Goal: Task Accomplishment & Management: Complete application form

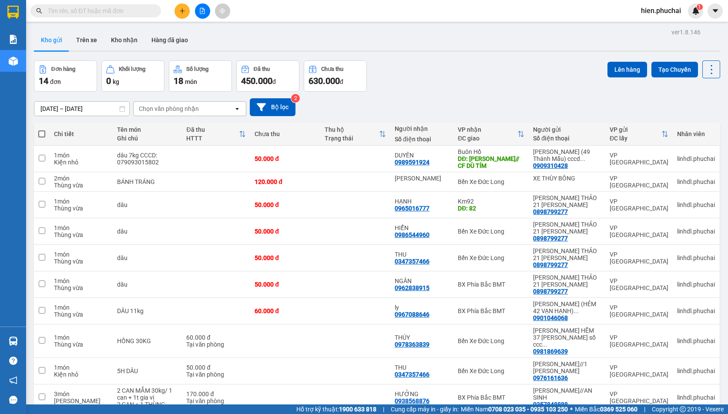
scroll to position [40, 0]
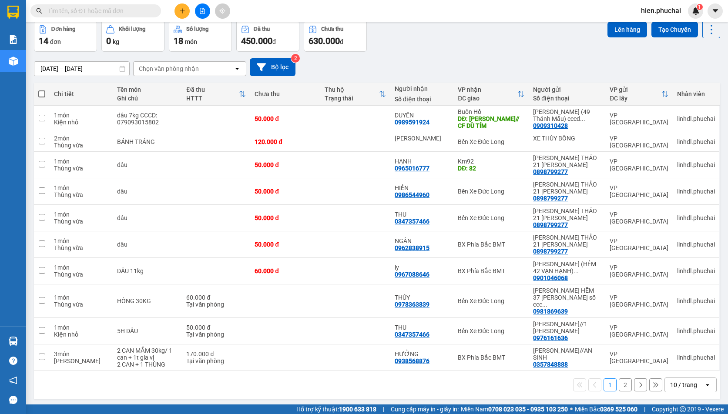
click at [619, 378] on button "2" at bounding box center [625, 384] width 13 height 13
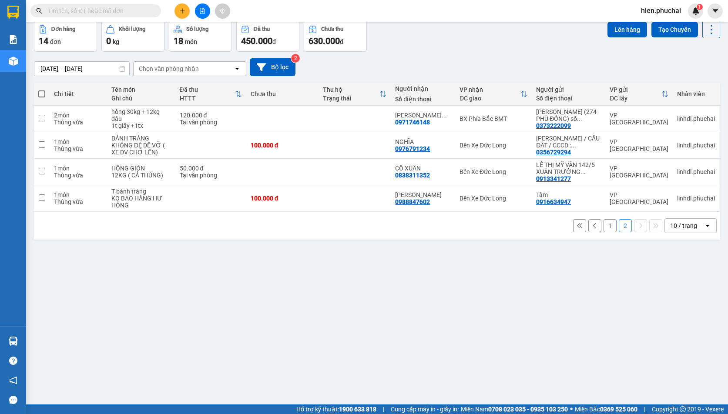
click at [608, 224] on button "1" at bounding box center [609, 225] width 13 height 13
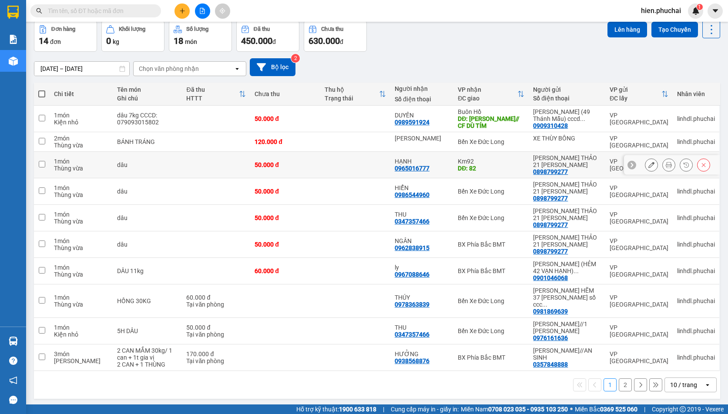
click at [505, 167] on div "DĐ: 82" at bounding box center [491, 168] width 67 height 7
checkbox input "true"
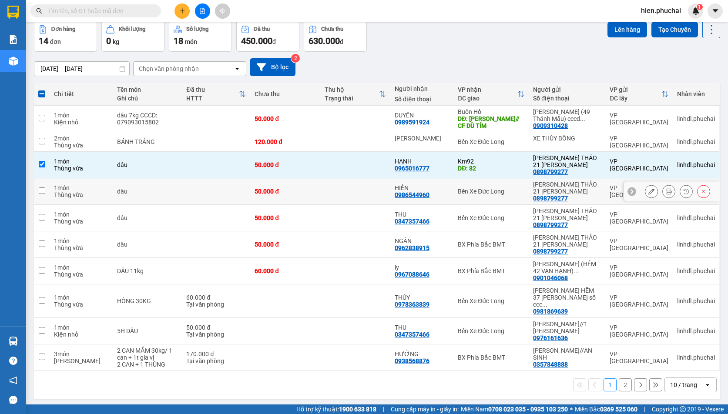
click at [509, 194] on div "Bến Xe Đức Long" at bounding box center [491, 191] width 67 height 7
checkbox input "true"
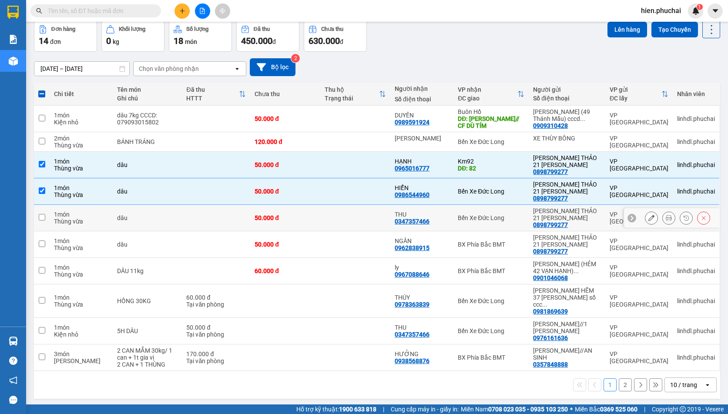
click at [508, 214] on div "Bến Xe Đức Long" at bounding box center [491, 217] width 67 height 7
checkbox input "true"
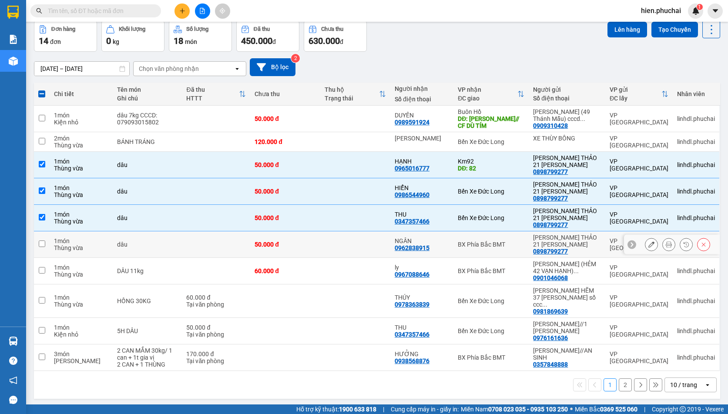
click at [508, 238] on td "BX Phía Bắc BMT" at bounding box center [490, 244] width 75 height 27
checkbox input "true"
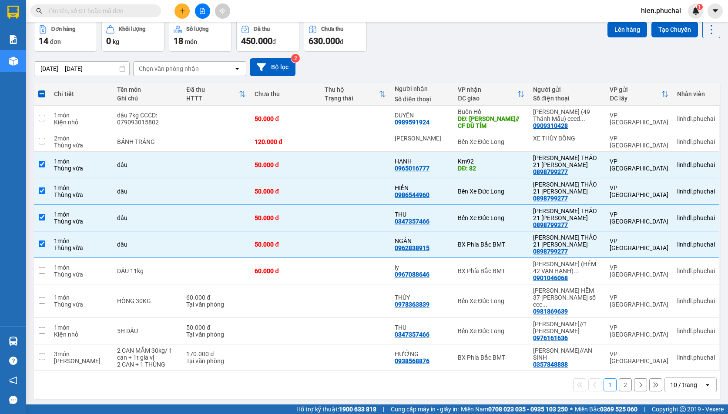
click at [44, 92] on span at bounding box center [41, 93] width 7 height 7
click at [42, 90] on input "checkbox" at bounding box center [42, 90] width 0 height 0
checkbox input "true"
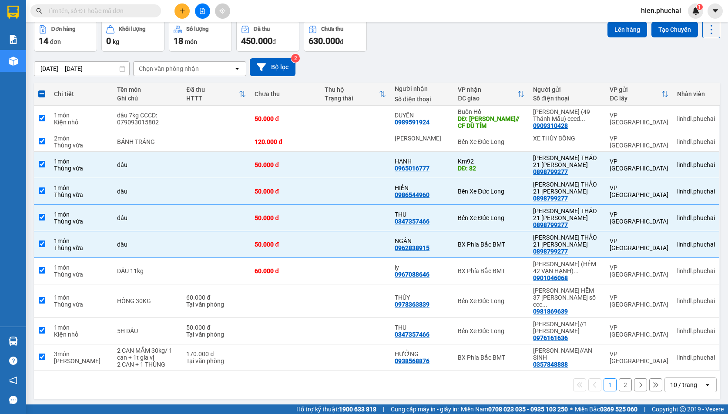
checkbox input "true"
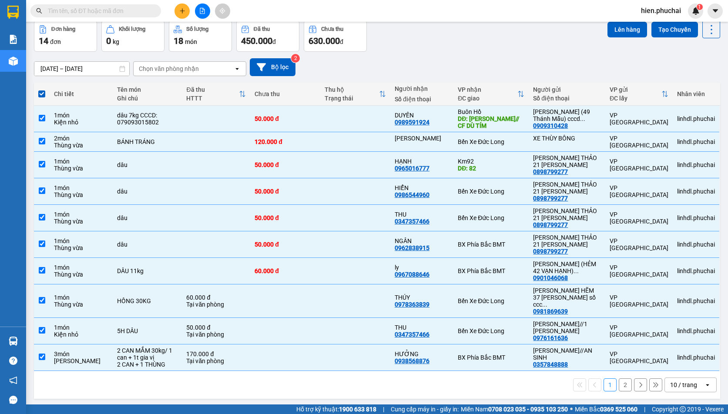
click at [43, 92] on span at bounding box center [41, 93] width 7 height 7
click at [42, 90] on input "checkbox" at bounding box center [42, 90] width 0 height 0
checkbox input "false"
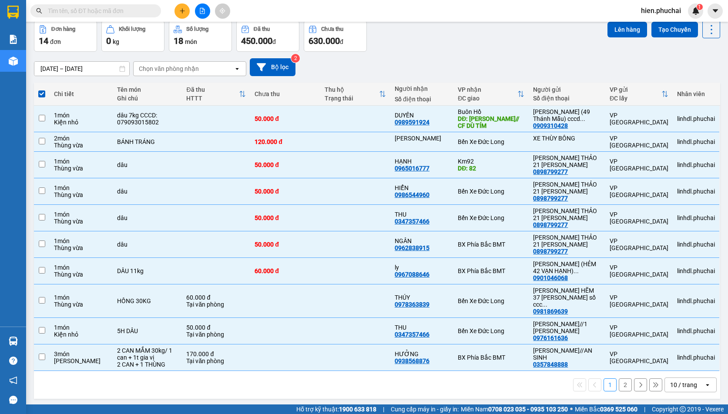
checkbox input "false"
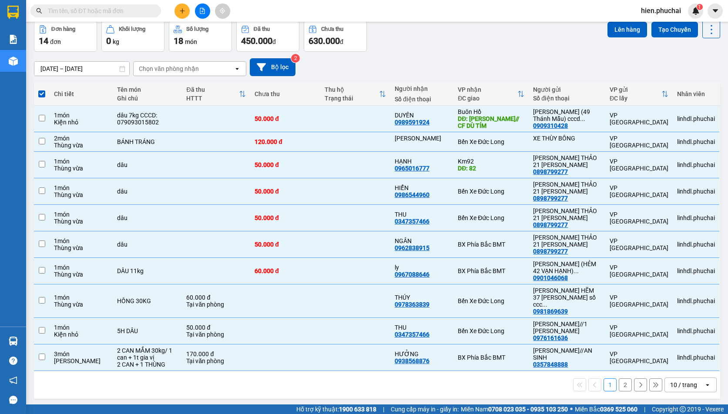
checkbox input "false"
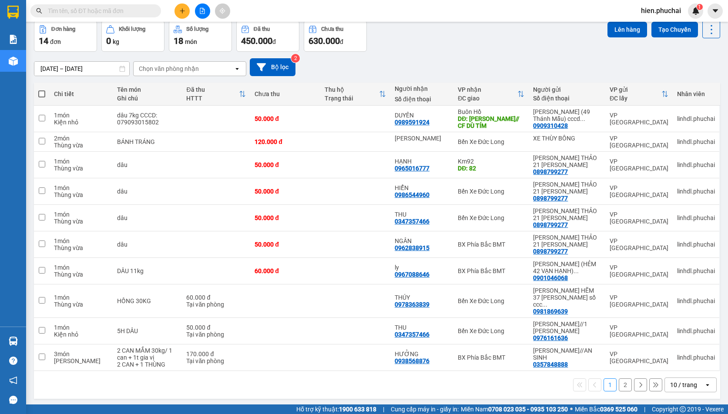
click at [621, 381] on button "2" at bounding box center [625, 384] width 13 height 13
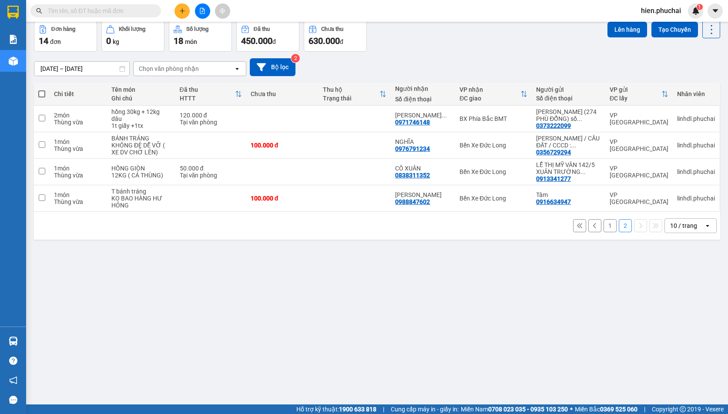
click at [603, 224] on button "1" at bounding box center [609, 225] width 13 height 13
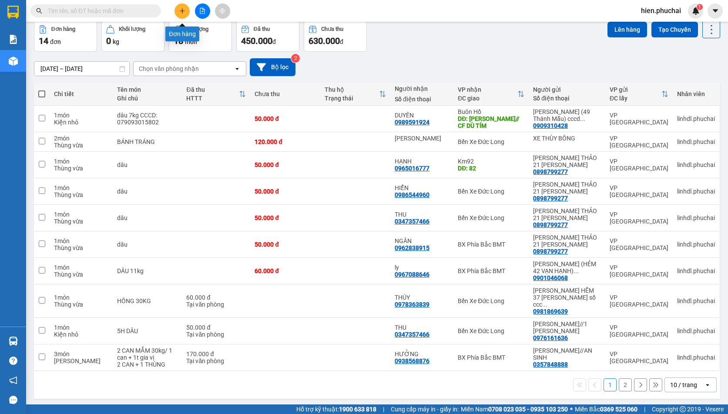
click at [183, 9] on icon "plus" at bounding box center [182, 11] width 6 height 6
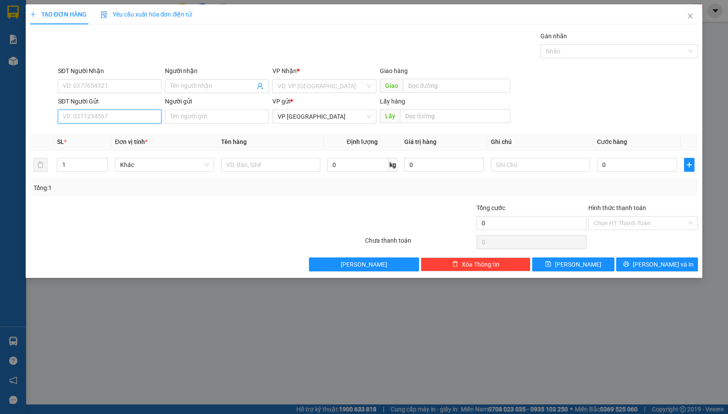
click at [99, 116] on input "SĐT Người Gửi" at bounding box center [110, 117] width 104 height 14
paste input "0969765750"
type input "0969765750"
click at [313, 90] on input "search" at bounding box center [321, 86] width 87 height 13
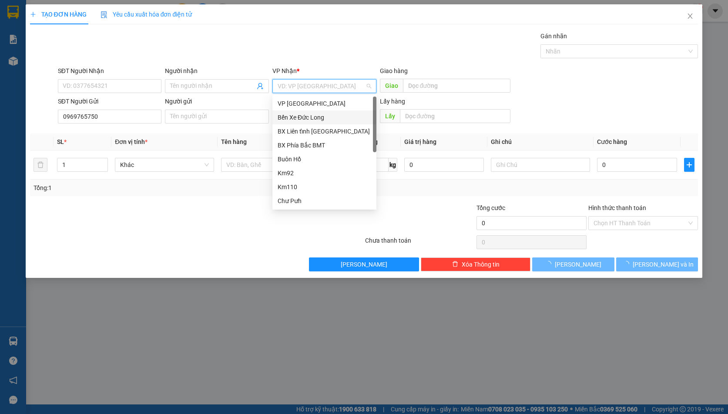
click at [302, 114] on div "Bến Xe Đức Long" at bounding box center [325, 118] width 94 height 10
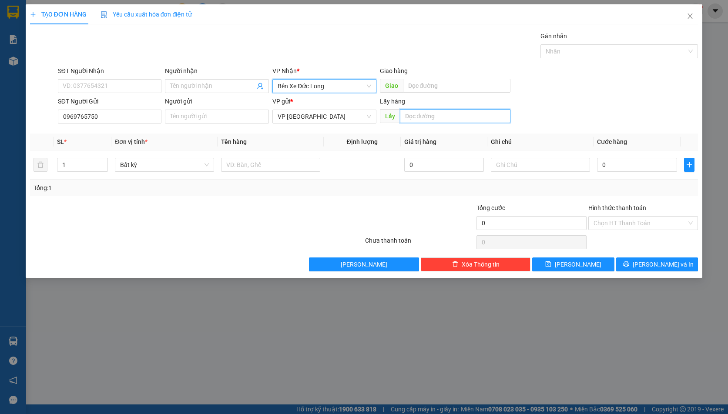
click at [404, 118] on input "text" at bounding box center [455, 116] width 110 height 14
type input "CỬA RỪNG"
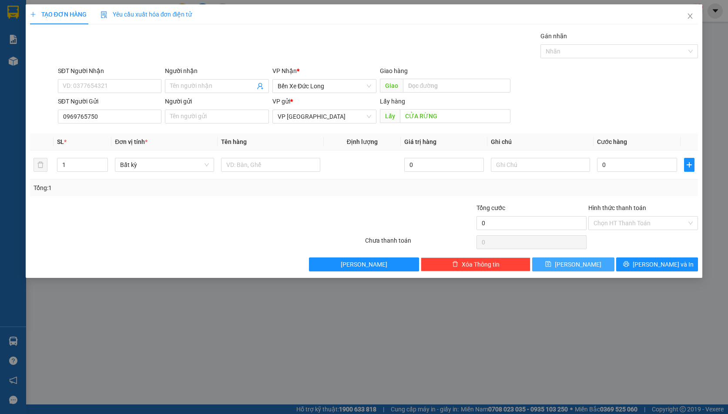
click at [576, 262] on span "Lưu" at bounding box center [578, 265] width 47 height 10
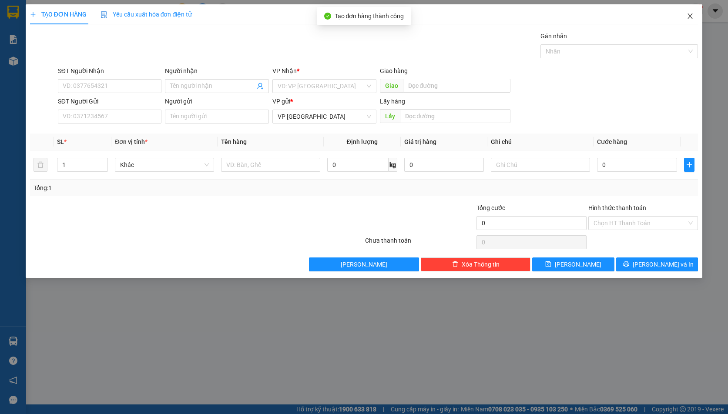
click at [688, 16] on icon "close" at bounding box center [689, 16] width 7 height 7
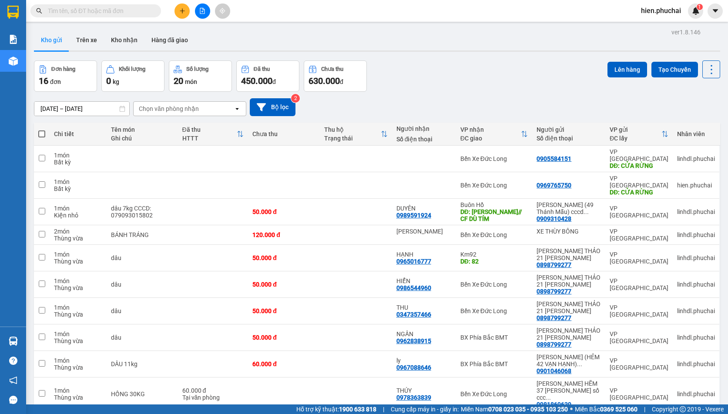
scroll to position [40, 0]
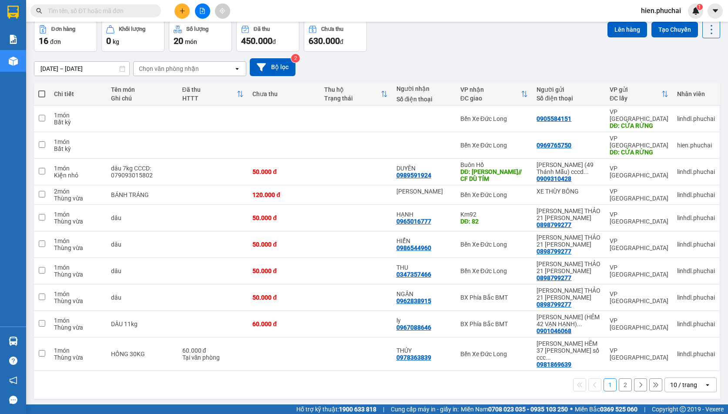
click at [619, 378] on button "2" at bounding box center [625, 384] width 13 height 13
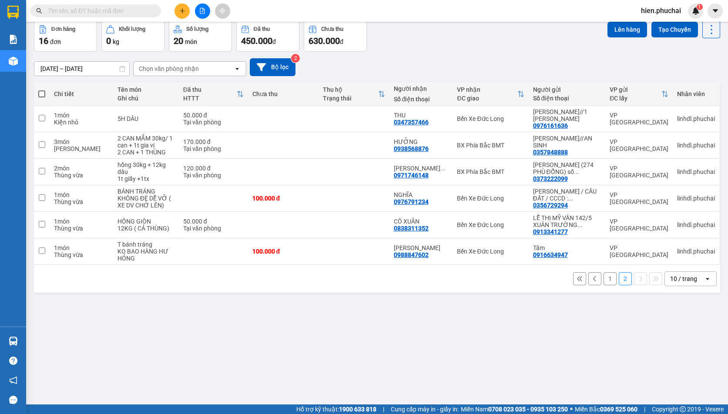
click at [603, 281] on button "1" at bounding box center [609, 278] width 13 height 13
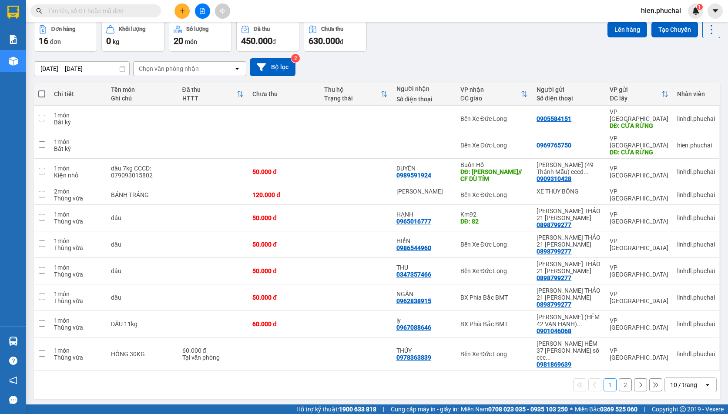
click at [622, 378] on button "2" at bounding box center [625, 384] width 13 height 13
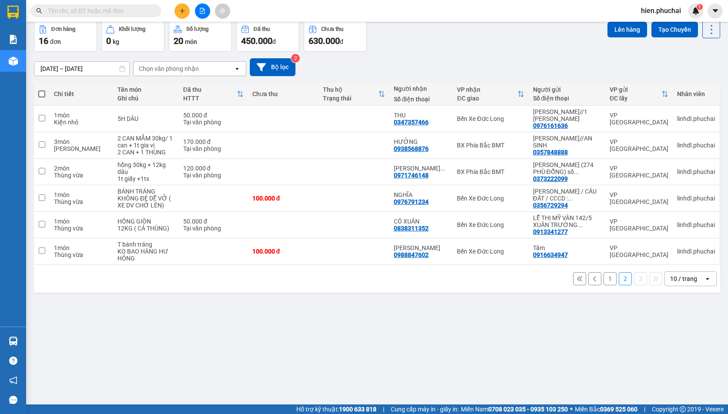
click at [604, 278] on button "1" at bounding box center [609, 278] width 13 height 13
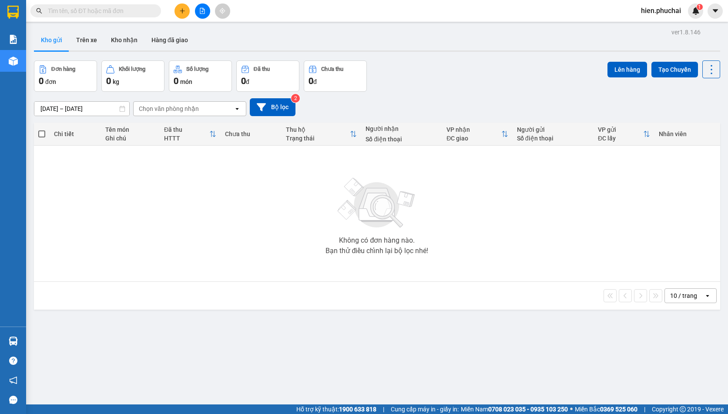
drag, startPoint x: 194, startPoint y: 12, endPoint x: 200, endPoint y: 10, distance: 6.9
click at [198, 10] on div at bounding box center [202, 10] width 65 height 15
click at [202, 13] on icon "file-add" at bounding box center [202, 11] width 6 height 6
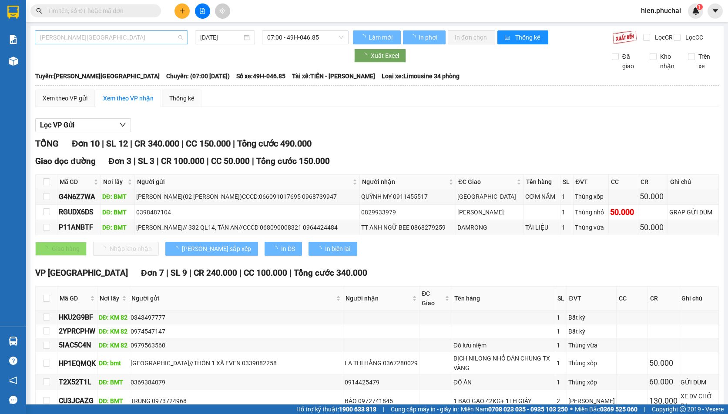
click at [76, 38] on span "[PERSON_NAME][GEOGRAPHIC_DATA]" at bounding box center [111, 37] width 143 height 13
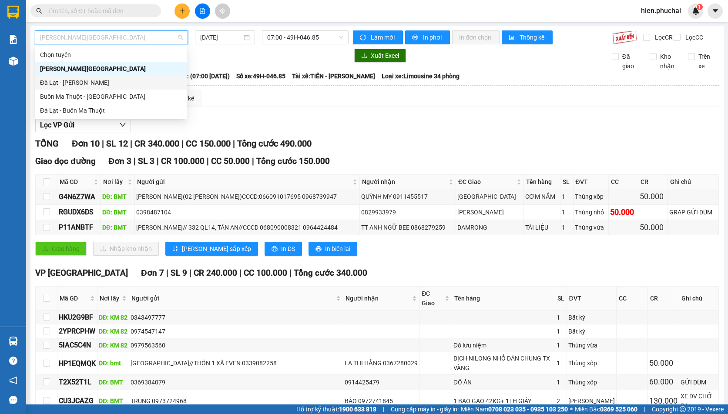
click at [70, 79] on div "Đà Lạt - [PERSON_NAME]" at bounding box center [110, 83] width 141 height 10
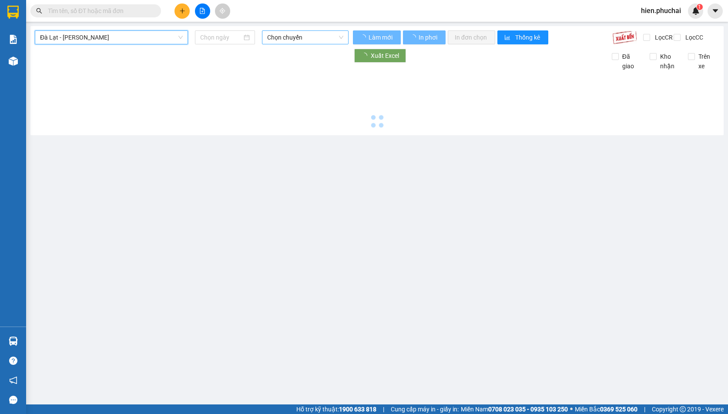
type input "[DATE]"
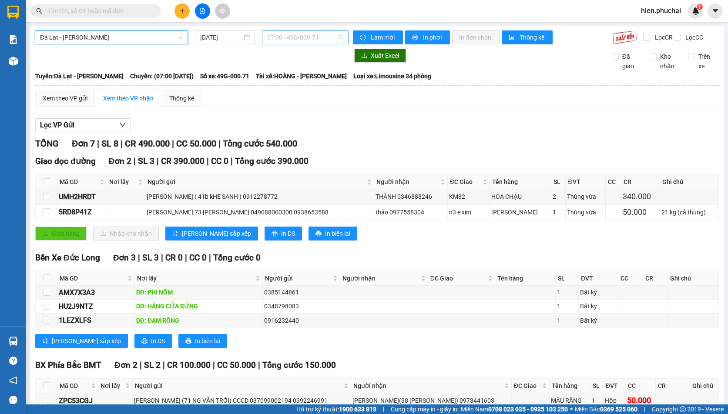
click at [309, 41] on span "07:00 - 49G-000.71" at bounding box center [305, 37] width 76 height 13
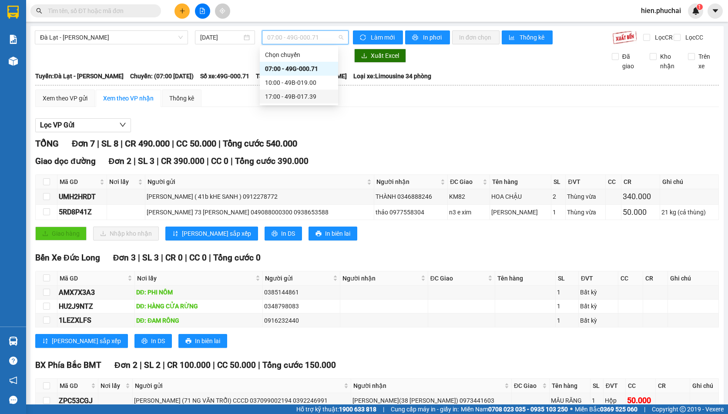
click at [291, 94] on div "17:00 - 49B-017.39" at bounding box center [299, 97] width 68 height 10
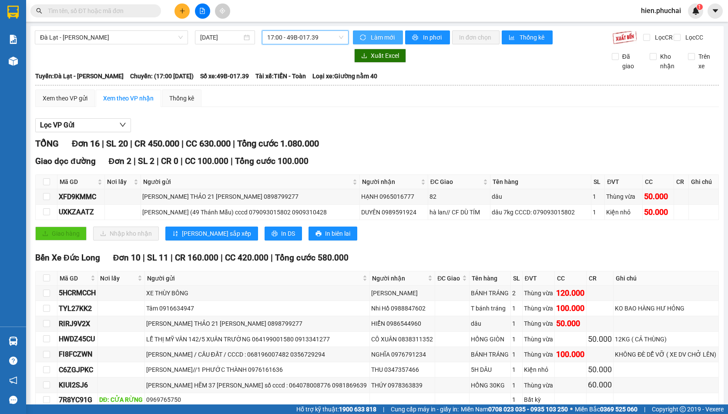
click at [365, 35] on button "Làm mới" at bounding box center [378, 37] width 50 height 14
click at [413, 37] on icon "printer" at bounding box center [415, 37] width 6 height 6
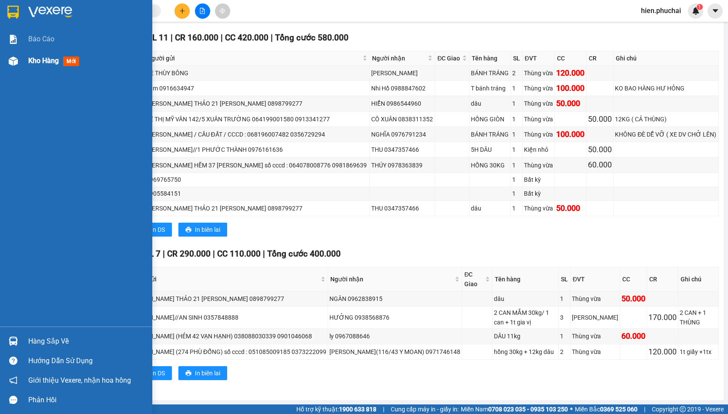
click at [14, 59] on img at bounding box center [13, 61] width 9 height 9
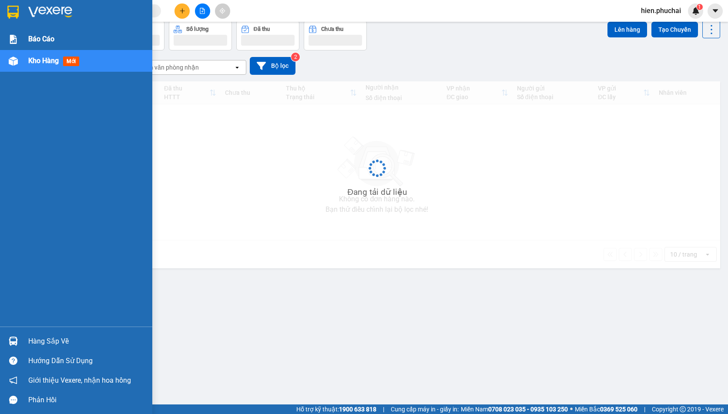
scroll to position [40, 0]
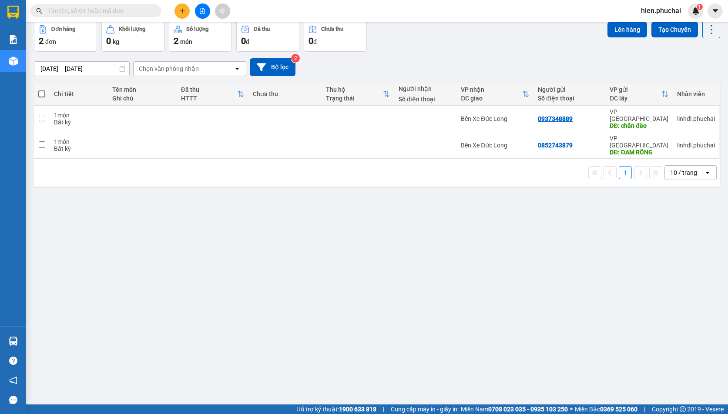
click at [372, 69] on div "11/10/2025 – 13/10/2025 Press the down arrow key to interact with the calendar …" at bounding box center [377, 67] width 686 height 18
click at [368, 66] on div "11/10/2025 – 13/10/2025 Press the down arrow key to interact with the calendar …" at bounding box center [377, 67] width 686 height 18
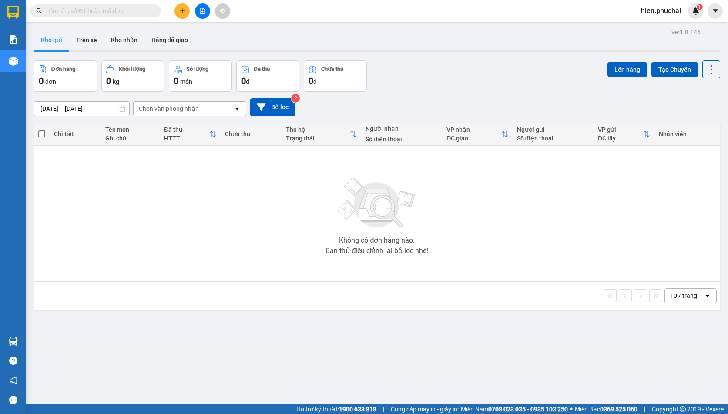
click at [201, 12] on icon "file-add" at bounding box center [202, 11] width 6 height 6
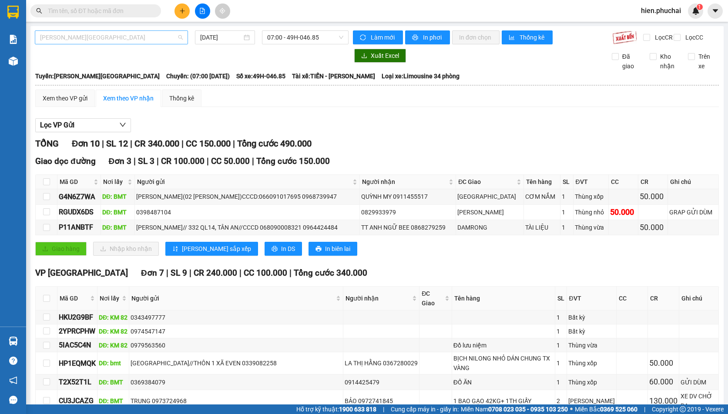
click at [122, 41] on span "[PERSON_NAME][GEOGRAPHIC_DATA]" at bounding box center [111, 37] width 143 height 13
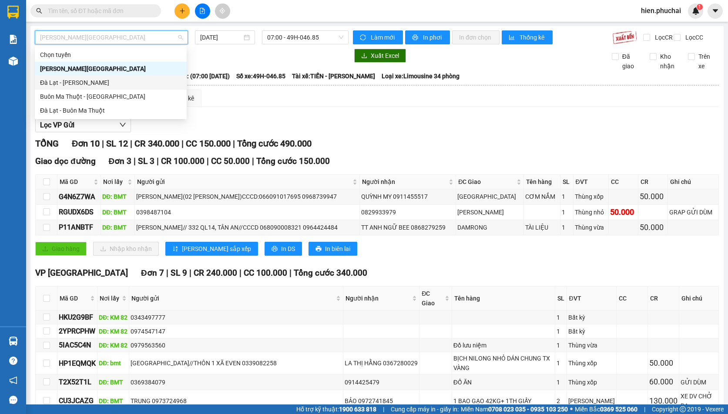
click at [88, 83] on div "Đà Lạt - [PERSON_NAME]" at bounding box center [110, 83] width 141 height 10
type input "[DATE]"
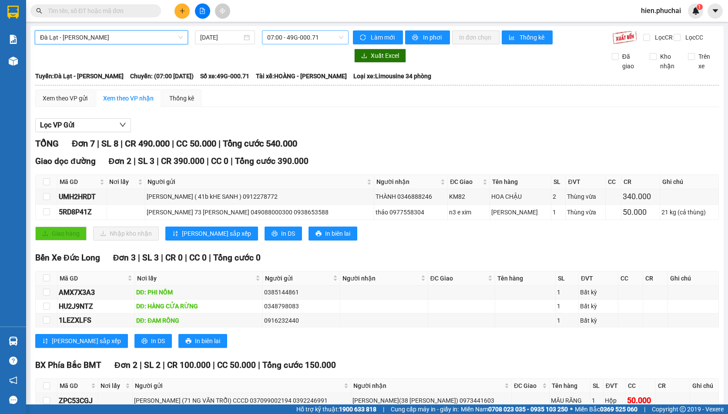
click at [288, 40] on span "07:00 - 49G-000.71" at bounding box center [305, 37] width 76 height 13
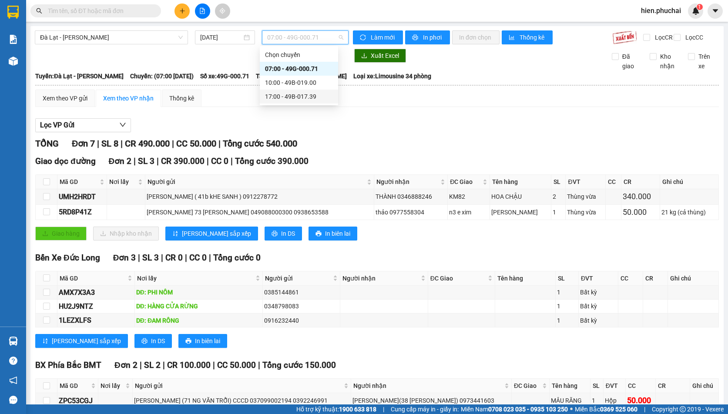
click at [277, 99] on div "17:00 - 49B-017.39" at bounding box center [299, 97] width 68 height 10
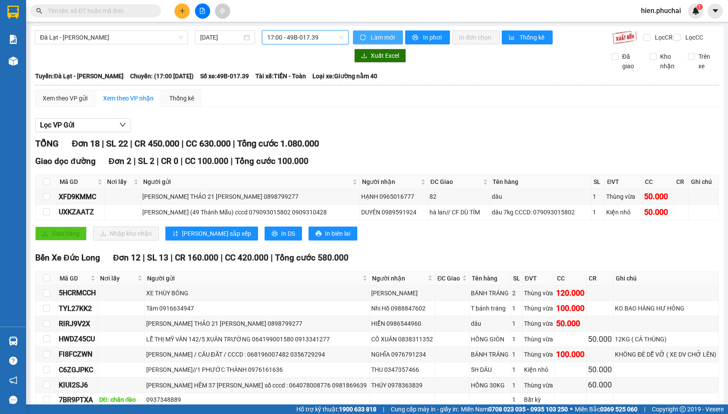
click at [376, 35] on span "Làm mới" at bounding box center [383, 38] width 25 height 10
click at [418, 39] on button "In phơi" at bounding box center [427, 37] width 45 height 14
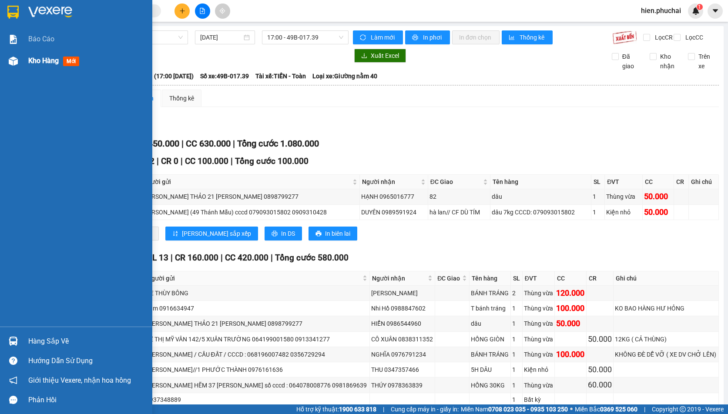
click at [18, 65] on div at bounding box center [13, 61] width 15 height 15
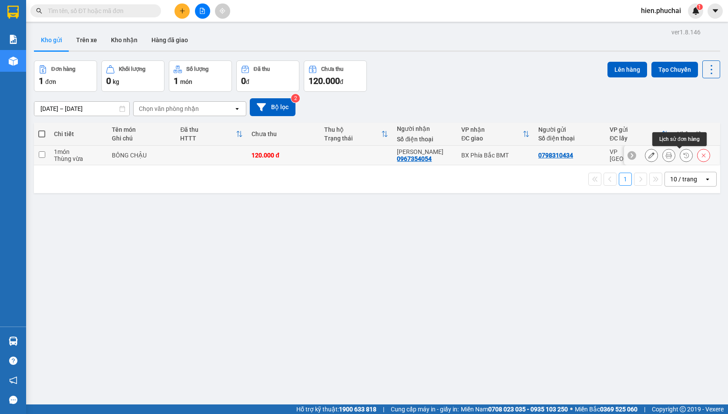
click at [683, 155] on icon at bounding box center [686, 155] width 6 height 6
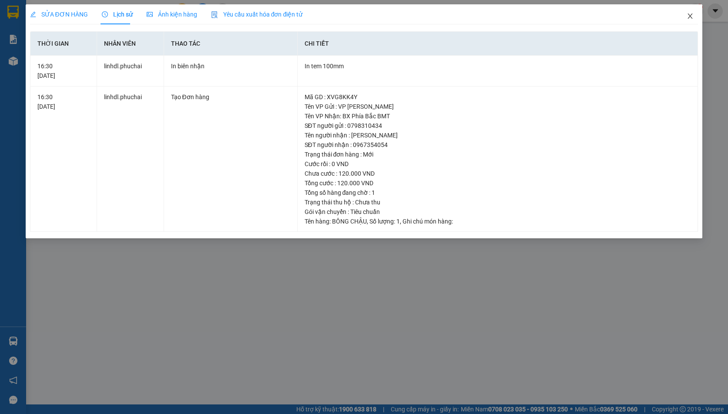
click at [688, 14] on icon "close" at bounding box center [689, 16] width 7 height 7
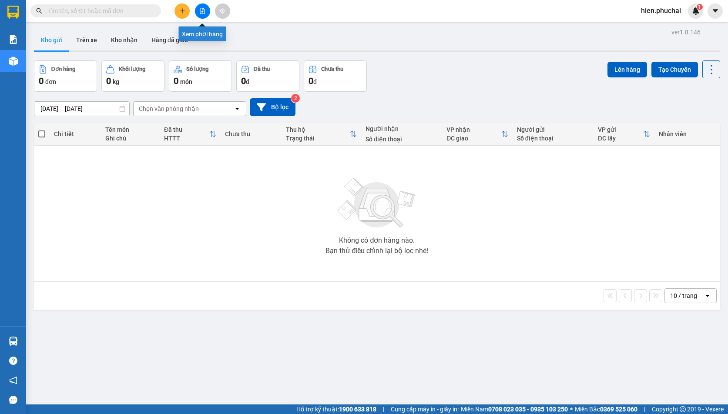
click at [204, 12] on icon "file-add" at bounding box center [202, 11] width 5 height 6
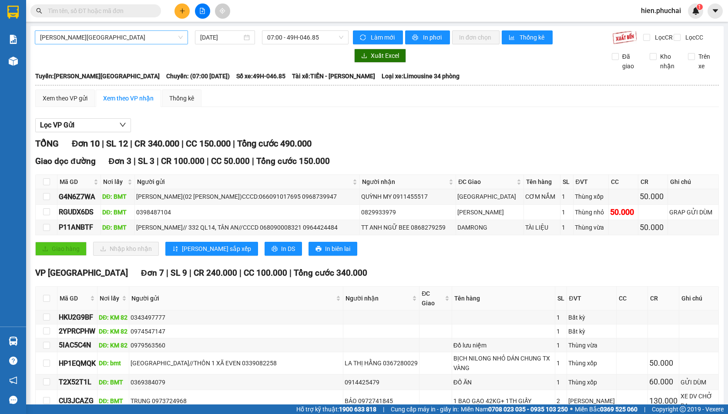
click at [138, 40] on span "Gia Lai - Đà Lạt" at bounding box center [111, 37] width 143 height 13
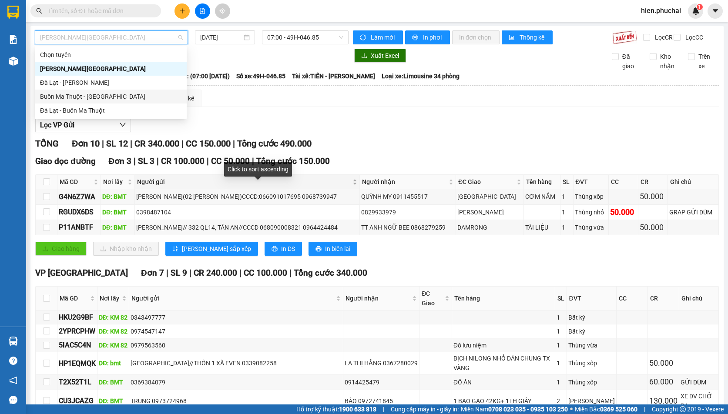
click at [347, 183] on div "Người gửi" at bounding box center [247, 182] width 220 height 10
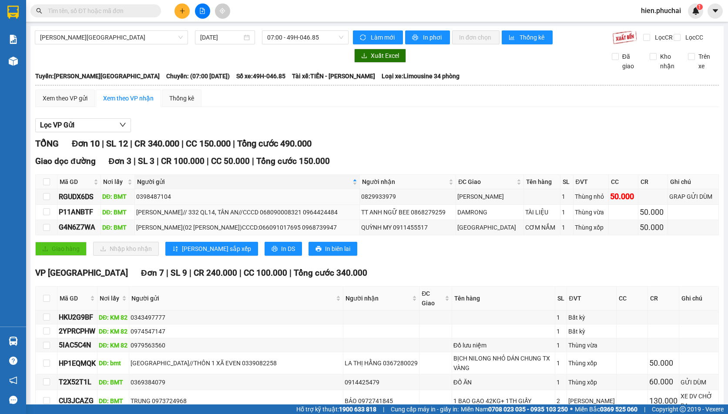
click at [156, 28] on div "Gia Lai - Đà Lạt 13/10/2025 07:00 - 49H-046.85 Làm mới In phơi In đơn chọn Thốn…" at bounding box center [376, 247] width 693 height 442
click at [151, 37] on span "Gia Lai - Đà Lạt" at bounding box center [111, 37] width 143 height 13
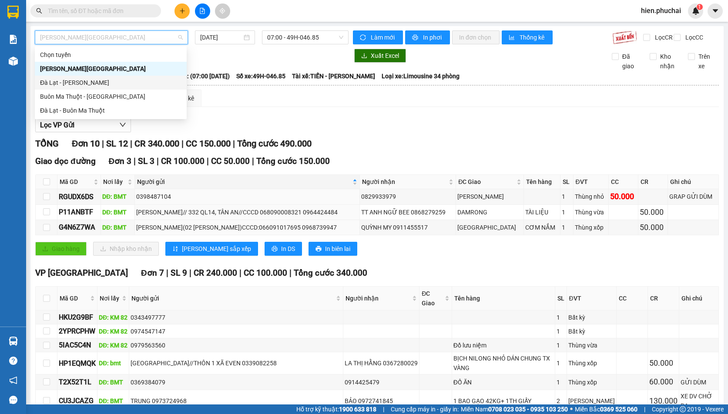
click at [124, 84] on div "Đà Lạt - Gia Lai" at bounding box center [110, 83] width 141 height 10
type input "13/10/2025"
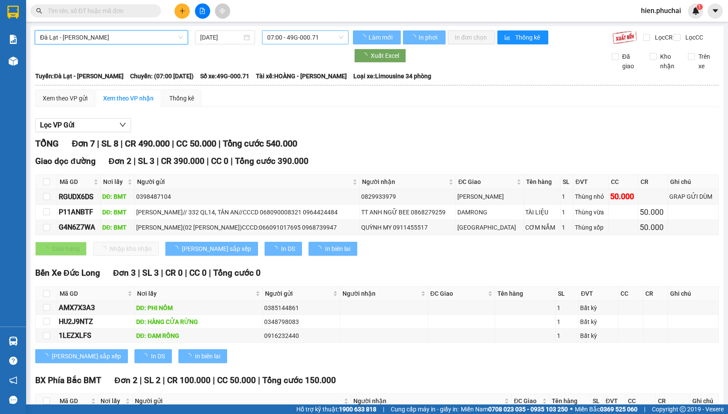
click at [291, 43] on span "07:00 - 49G-000.71" at bounding box center [305, 37] width 76 height 13
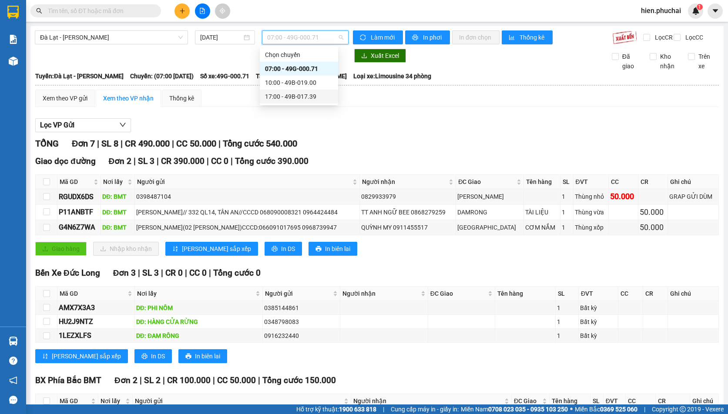
click at [284, 98] on div "17:00 - 49B-017.39" at bounding box center [299, 97] width 68 height 10
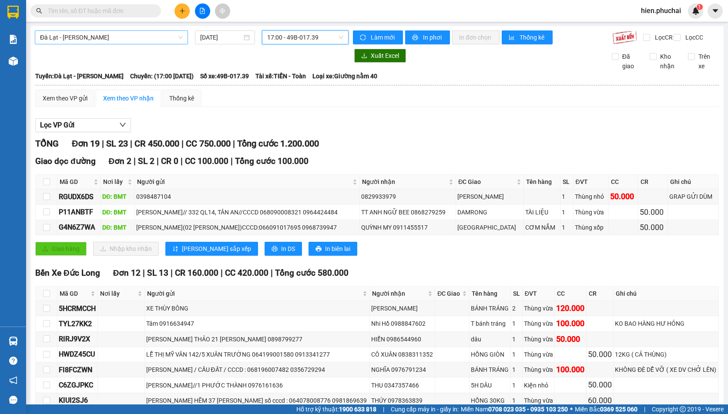
click at [130, 41] on span "Đà Lạt - Gia Lai" at bounding box center [111, 37] width 143 height 13
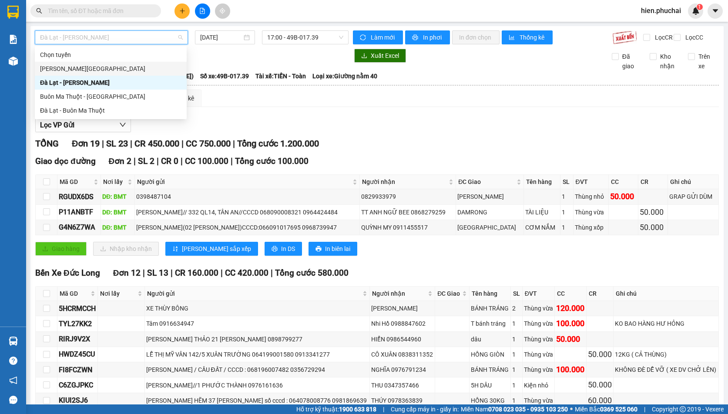
click at [107, 72] on div "Gia Lai - Đà Lạt" at bounding box center [110, 69] width 141 height 10
type input "13/10/2025"
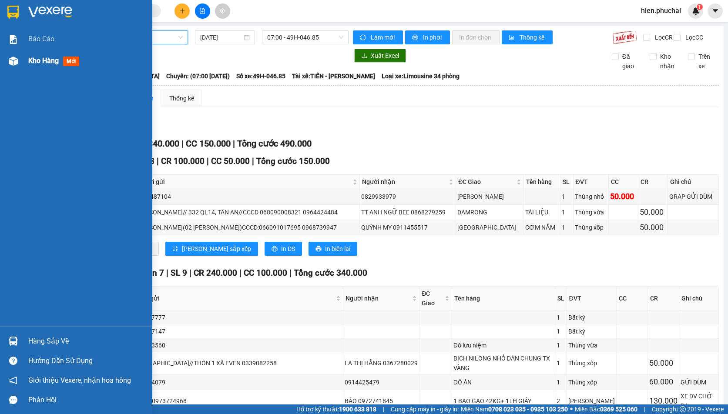
click at [54, 66] on div "Kho hàng mới" at bounding box center [55, 60] width 54 height 11
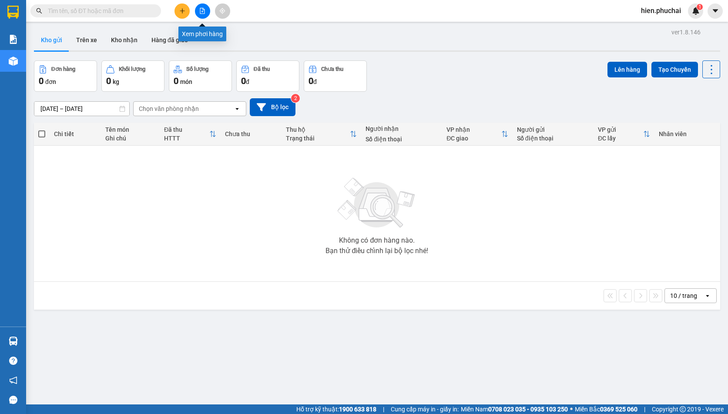
click at [203, 13] on icon "file-add" at bounding box center [202, 11] width 5 height 6
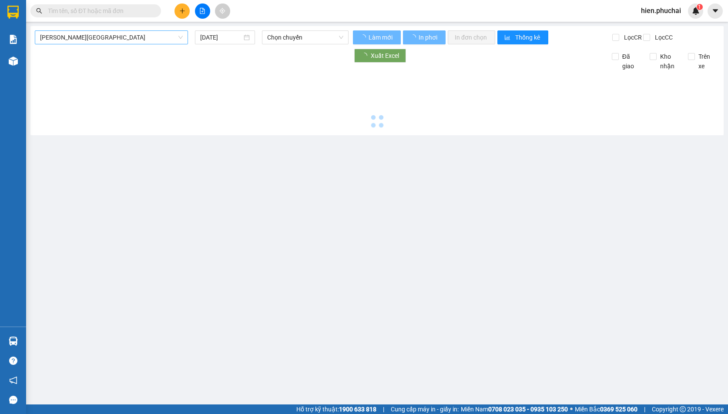
click at [132, 38] on span "[PERSON_NAME][GEOGRAPHIC_DATA]" at bounding box center [111, 37] width 143 height 13
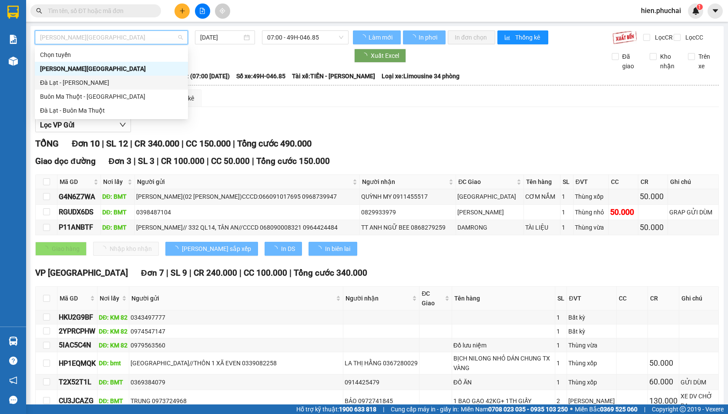
click at [104, 81] on div "Đà Lạt - Gia Lai" at bounding box center [111, 83] width 143 height 10
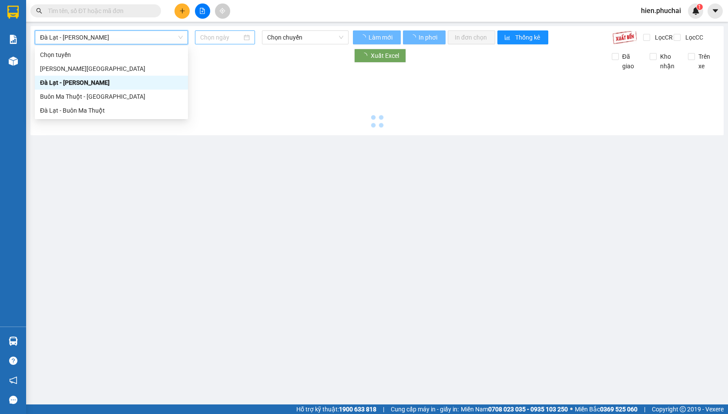
type input "13/10/2025"
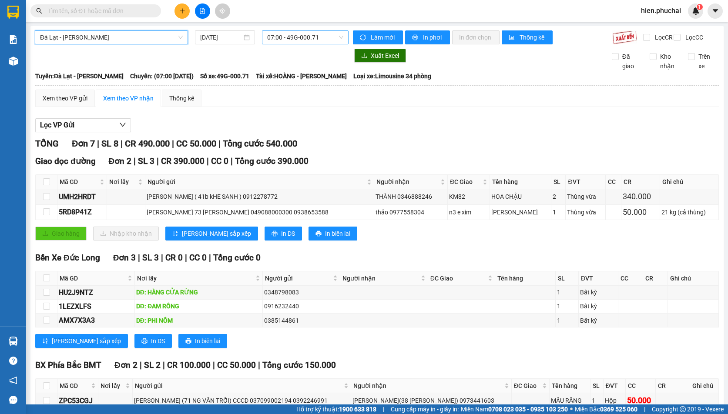
click at [288, 37] on span "07:00 - 49G-000.71" at bounding box center [305, 37] width 76 height 13
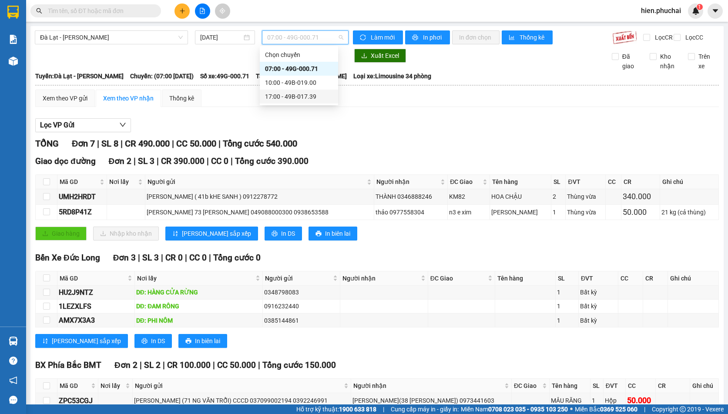
click at [295, 94] on div "17:00 - 49B-017.39" at bounding box center [299, 97] width 68 height 10
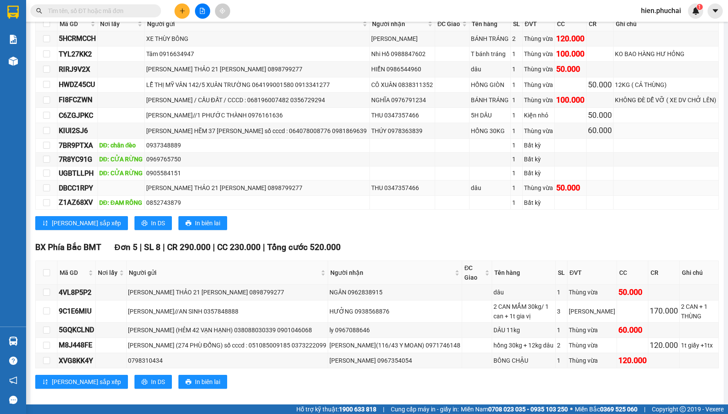
scroll to position [298, 0]
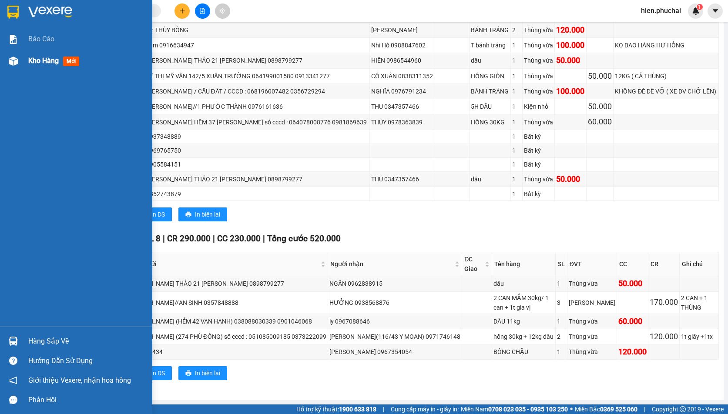
click at [22, 67] on div "Kho hàng mới" at bounding box center [76, 61] width 152 height 22
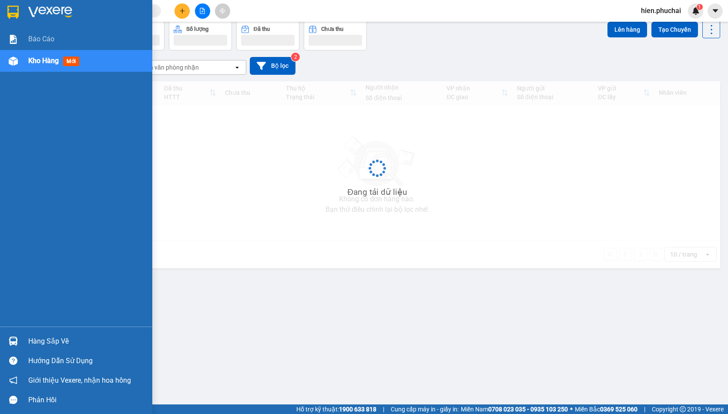
scroll to position [40, 0]
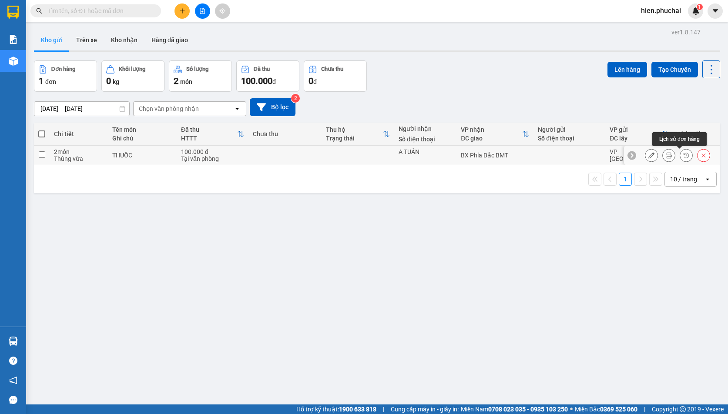
click at [680, 152] on button at bounding box center [686, 155] width 12 height 15
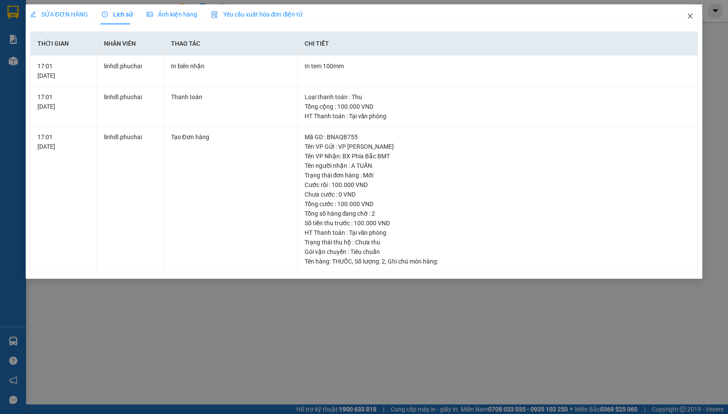
click at [689, 14] on icon "close" at bounding box center [689, 16] width 7 height 7
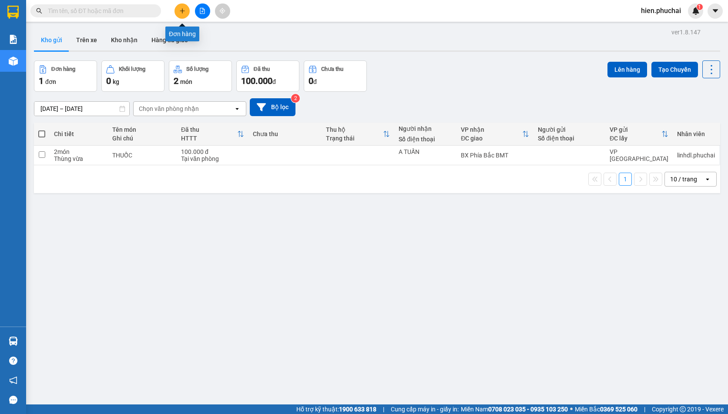
click at [177, 12] on button at bounding box center [181, 10] width 15 height 15
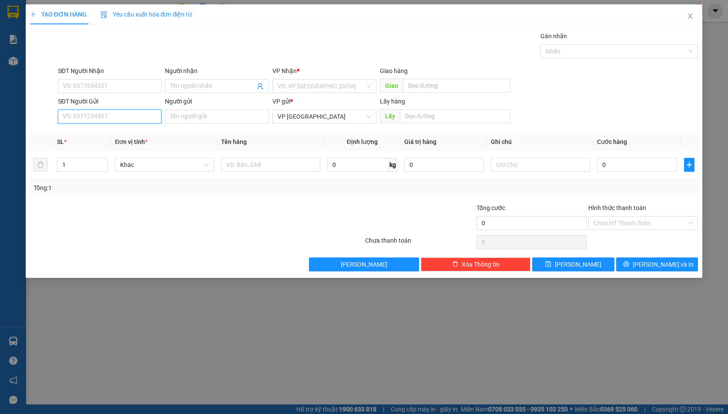
click at [95, 117] on input "SĐT Người Gửi" at bounding box center [110, 117] width 104 height 14
paste input "0356216637"
type input "0356216637"
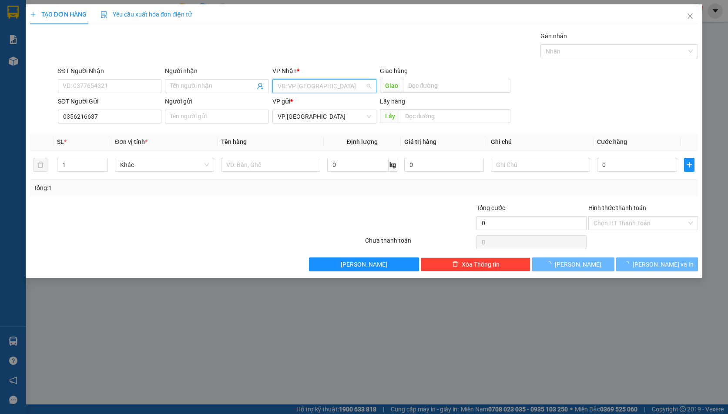
click at [333, 90] on input "search" at bounding box center [321, 86] width 87 height 13
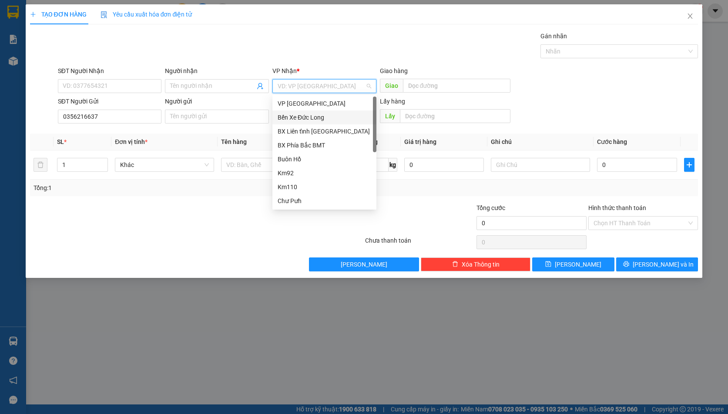
click at [316, 116] on div "Bến Xe Đức Long" at bounding box center [325, 118] width 94 height 10
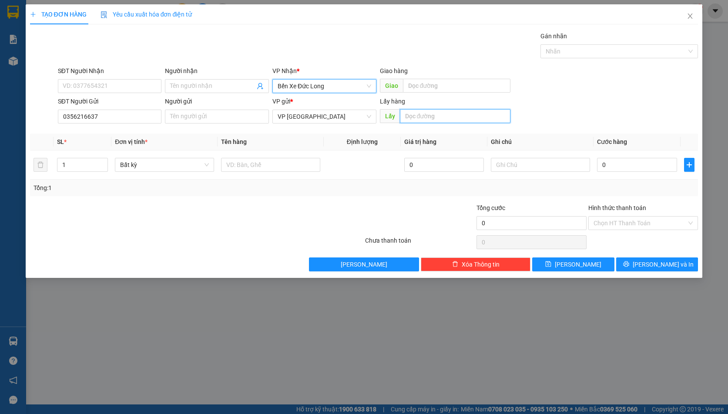
click at [433, 119] on input "text" at bounding box center [455, 116] width 110 height 14
type input "CHỢ ĐẠ SAN"
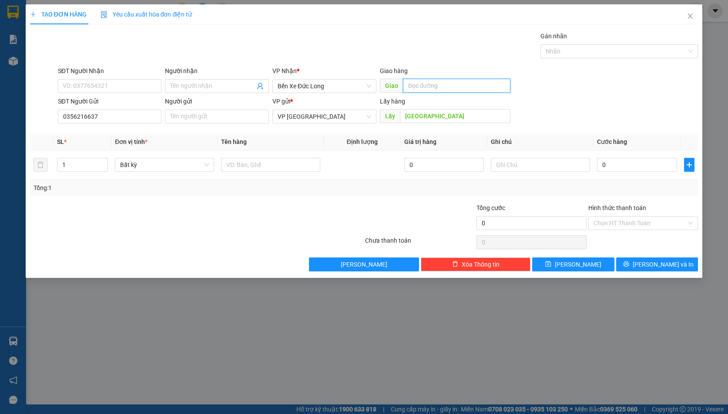
click at [420, 86] on input "text" at bounding box center [456, 86] width 107 height 14
type input "NB NAM ĐÀN"
click at [577, 260] on span "Lưu" at bounding box center [578, 265] width 47 height 10
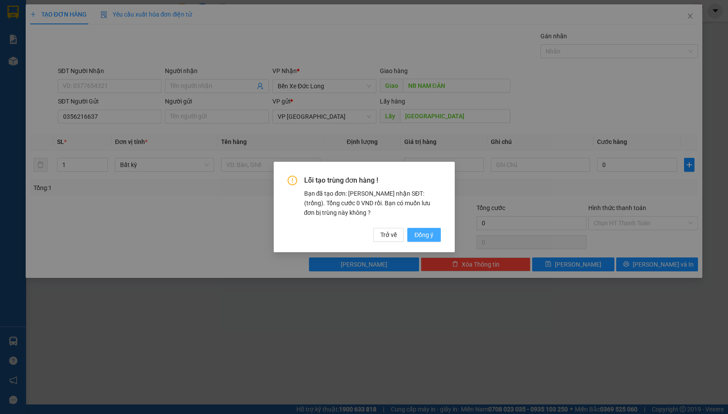
click at [435, 236] on button "Đồng ý" at bounding box center [423, 235] width 33 height 14
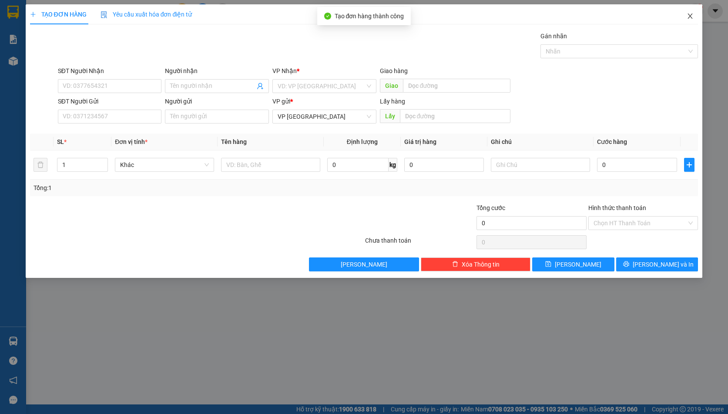
click at [694, 17] on span "Close" at bounding box center [690, 16] width 24 height 24
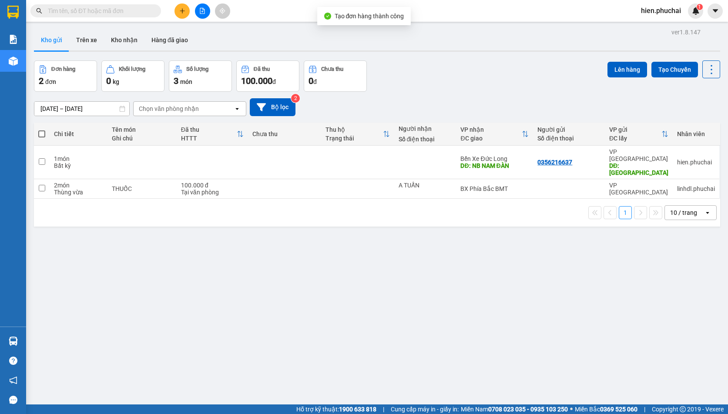
click at [484, 74] on div "Đơn hàng 2 đơn Khối lượng 0 kg Số lượng 3 món Đã thu 100.000 đ Chưa thu 0 đ Lên…" at bounding box center [377, 75] width 686 height 31
click at [654, 13] on span "hien.phuchai" at bounding box center [661, 10] width 54 height 11
click at [646, 23] on li "Đăng xuất" at bounding box center [661, 27] width 56 height 14
